Goal: Task Accomplishment & Management: Complete application form

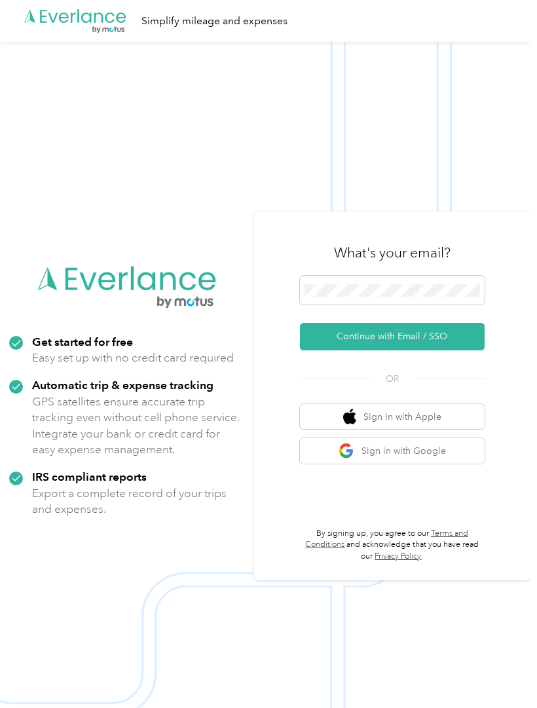
click at [461, 350] on button "Continue with Email / SSO" at bounding box center [392, 336] width 185 height 27
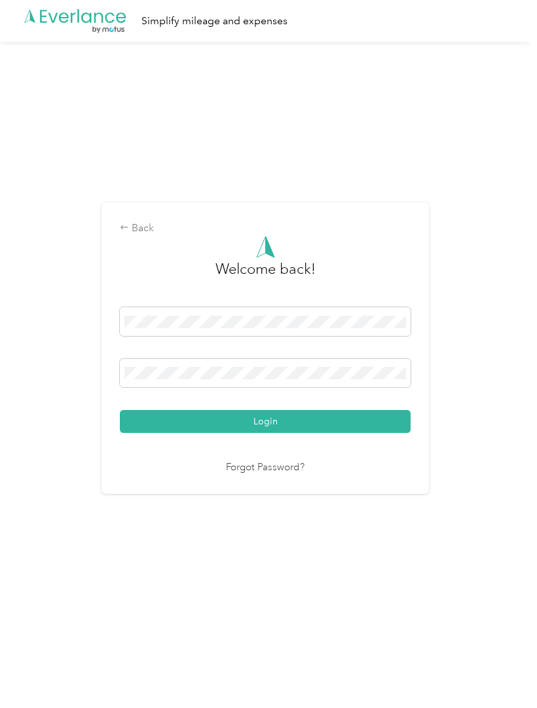
click at [382, 433] on button "Login" at bounding box center [265, 421] width 291 height 23
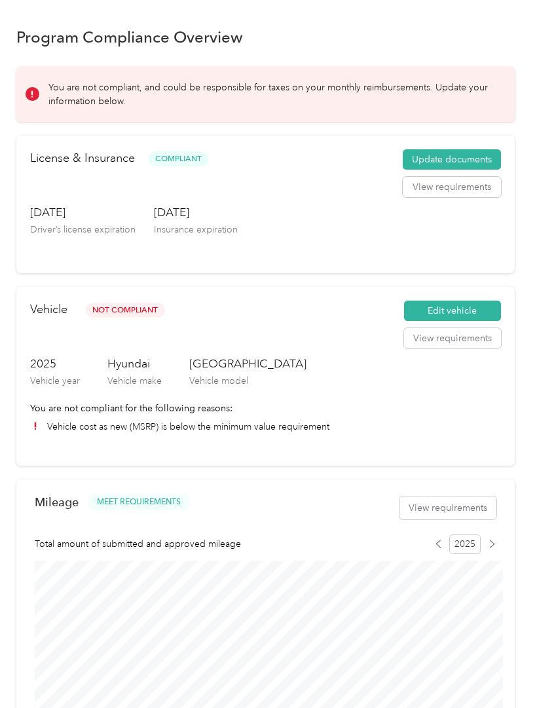
click at [483, 159] on button "Update documents" at bounding box center [452, 159] width 98 height 21
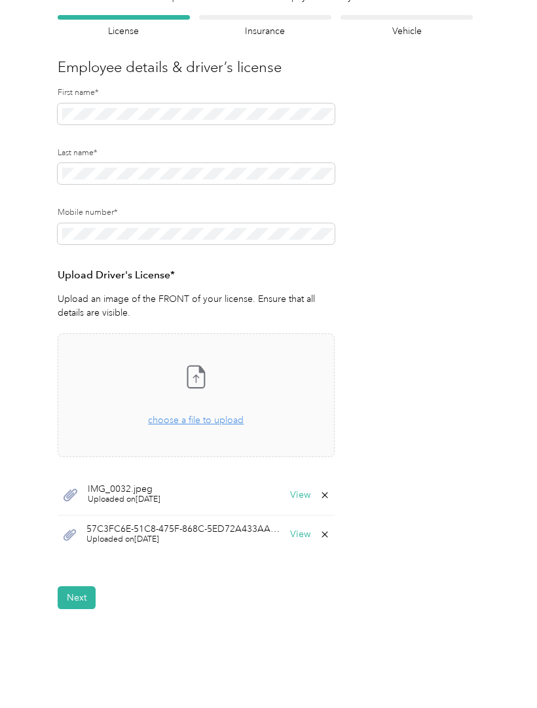
scroll to position [86, 0]
click at [176, 420] on span "choose a file to upload" at bounding box center [196, 419] width 96 height 11
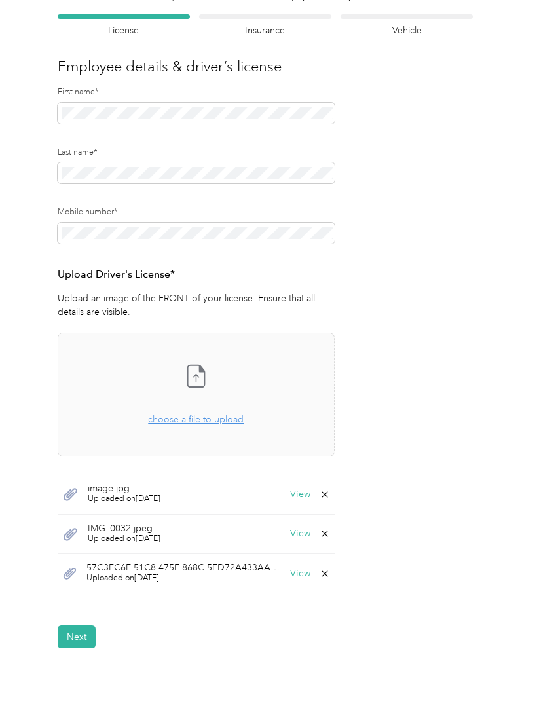
click at [75, 627] on button "Next" at bounding box center [77, 636] width 38 height 23
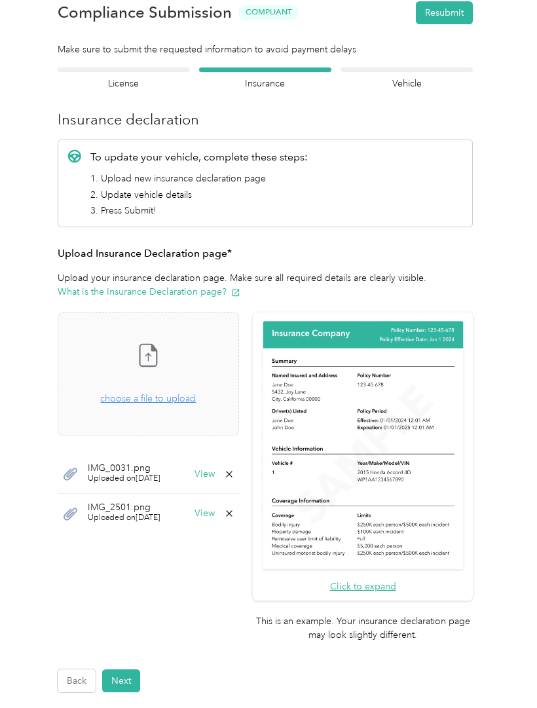
scroll to position [34, 0]
click at [118, 668] on button "Next" at bounding box center [121, 679] width 38 height 23
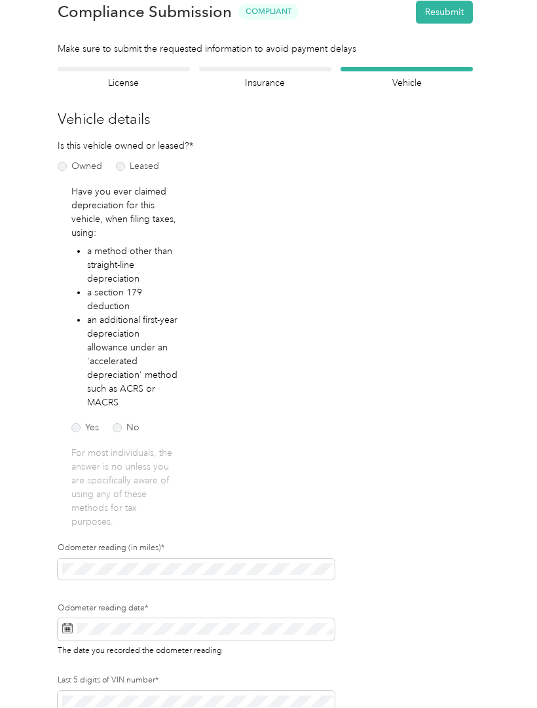
click at [81, 62] on section "Back Home Compliance overview Compliance submission Compliance Submission Compl…" at bounding box center [265, 385] width 498 height 807
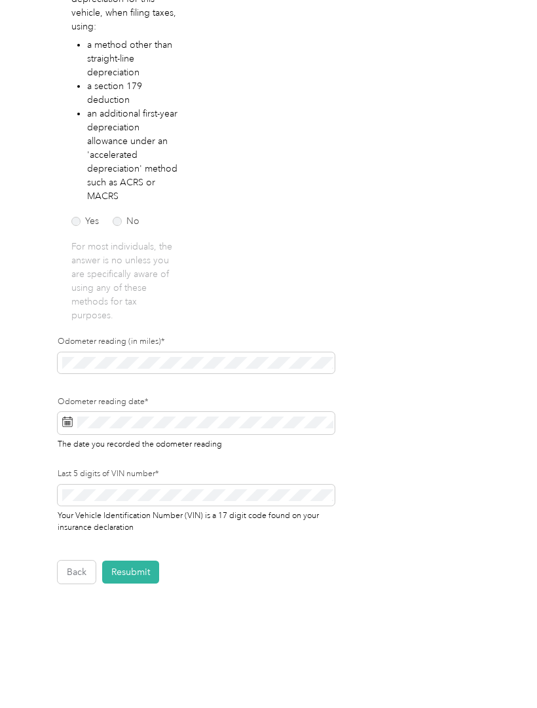
scroll to position [240, 0]
click at [70, 573] on button "Back" at bounding box center [77, 572] width 38 height 23
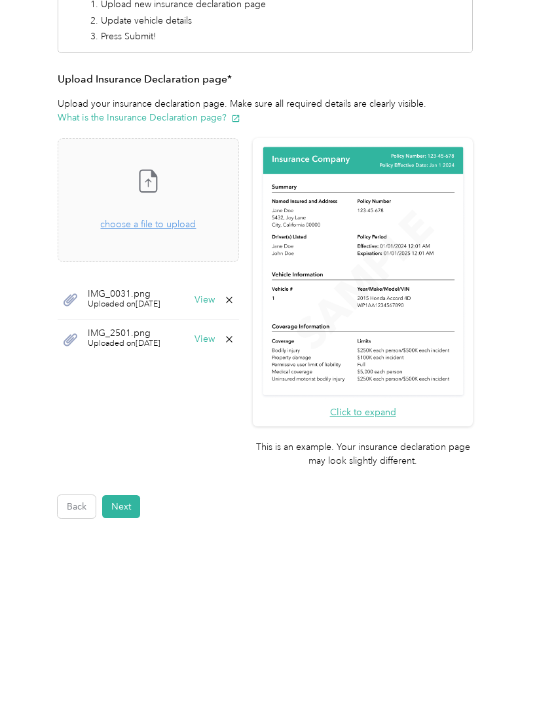
scroll to position [105, 0]
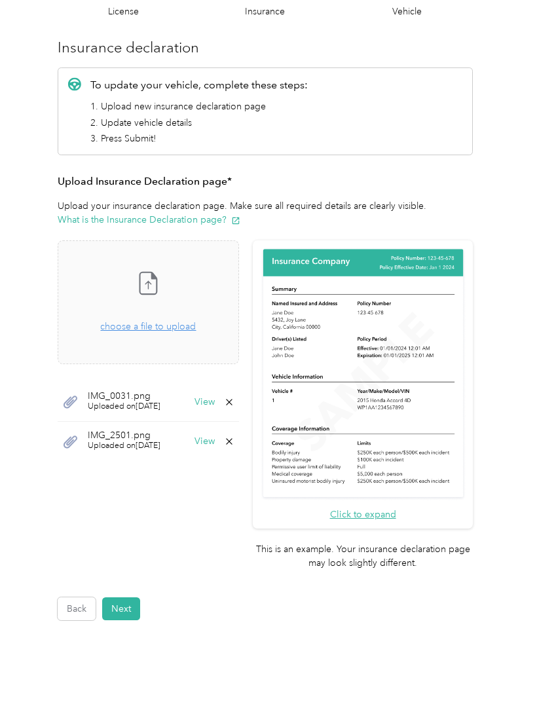
click at [124, 597] on button "Next" at bounding box center [121, 608] width 38 height 23
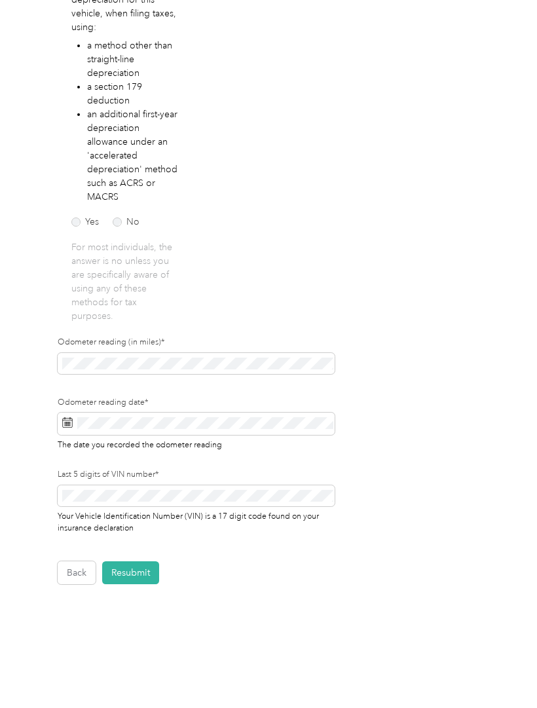
click at [126, 572] on button "Resubmit" at bounding box center [130, 572] width 57 height 23
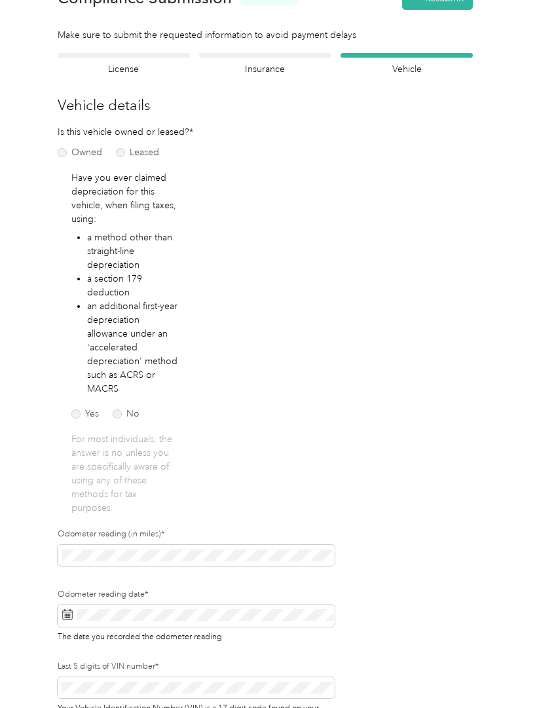
scroll to position [16, 0]
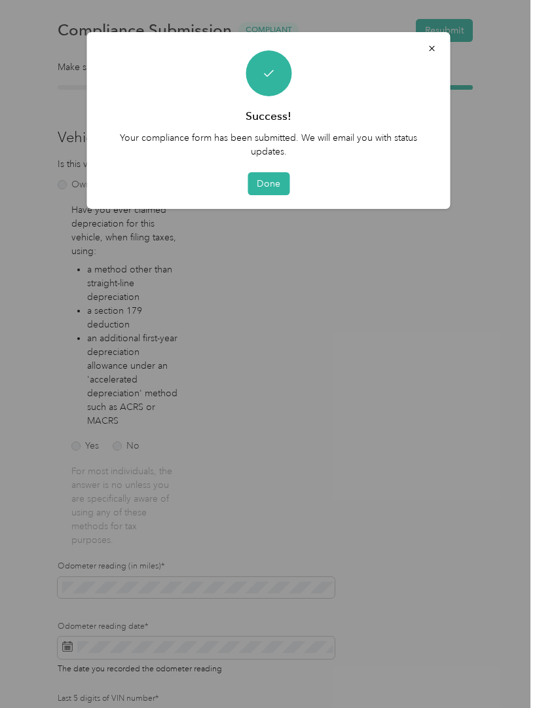
click at [278, 187] on button "Done" at bounding box center [268, 183] width 42 height 23
